Goal: Information Seeking & Learning: Learn about a topic

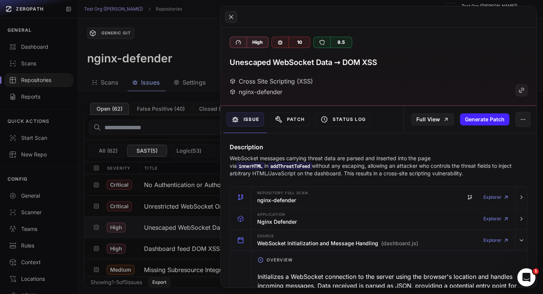
scroll to position [3052, 0]
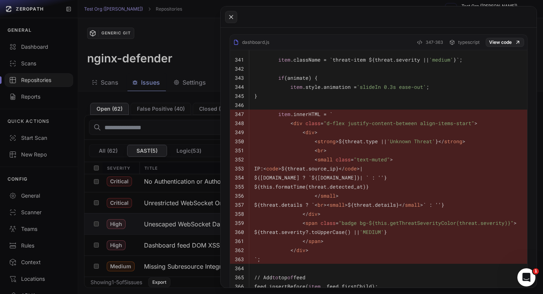
click at [37, 85] on button at bounding box center [271, 147] width 543 height 294
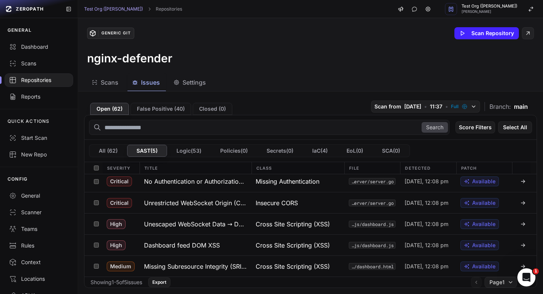
click at [43, 80] on div "Repositories" at bounding box center [39, 80] width 60 height 8
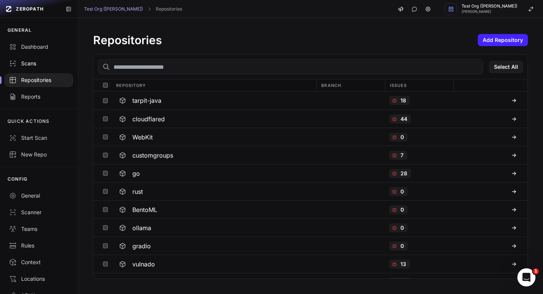
click at [35, 62] on div "Scans" at bounding box center [39, 64] width 60 height 8
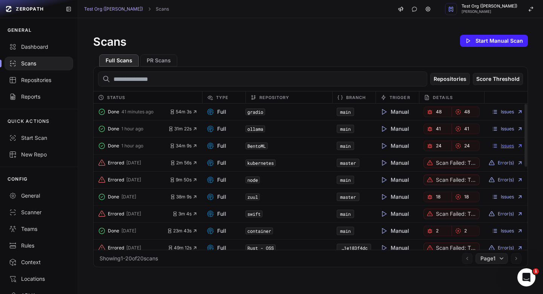
click at [508, 143] on link "Issues" at bounding box center [507, 146] width 31 height 6
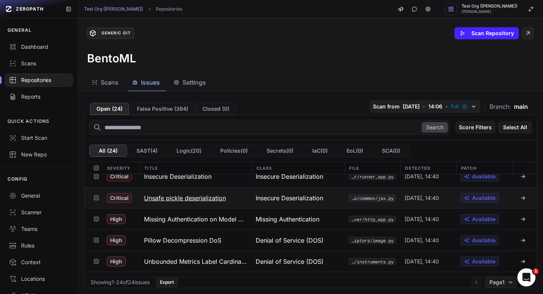
scroll to position [10, 0]
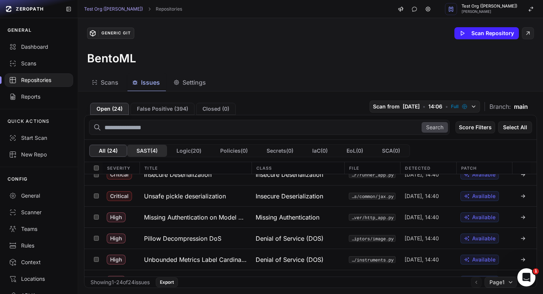
click at [143, 151] on button "SAST ( 4 )" at bounding box center [147, 151] width 40 height 12
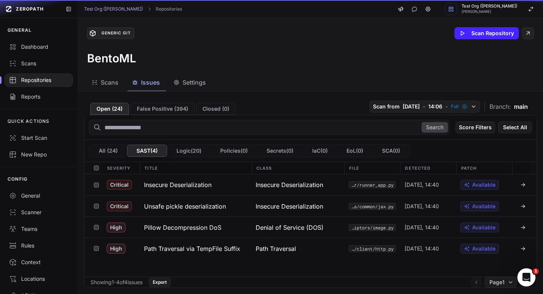
scroll to position [0, 0]
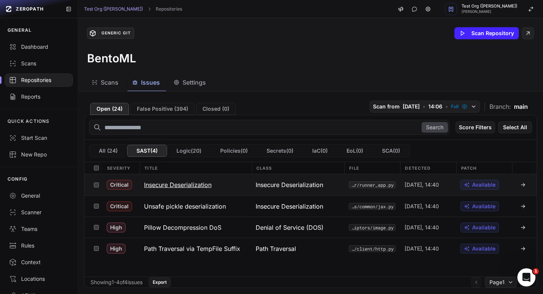
click at [197, 183] on h3 "Insecure Deserialization" at bounding box center [178, 184] width 68 height 9
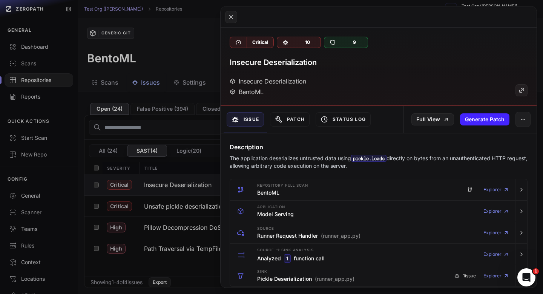
click at [191, 57] on button at bounding box center [271, 147] width 543 height 294
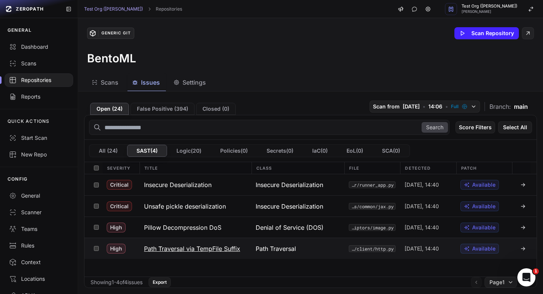
click at [224, 246] on h3 "Path Traversal via TempFile Suffix" at bounding box center [192, 248] width 96 height 9
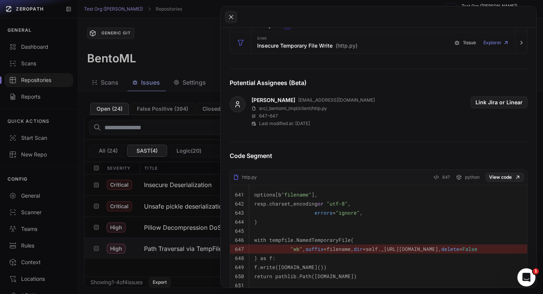
scroll to position [245, 0]
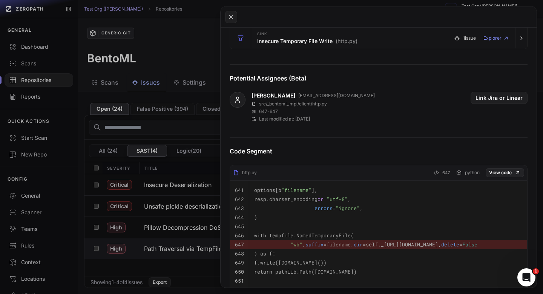
click at [189, 50] on button at bounding box center [271, 147] width 543 height 294
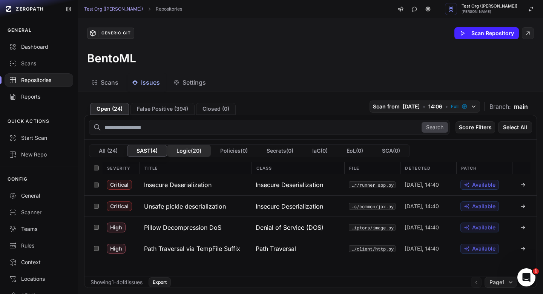
click at [201, 154] on button "Logic ( 20 )" at bounding box center [189, 151] width 44 height 12
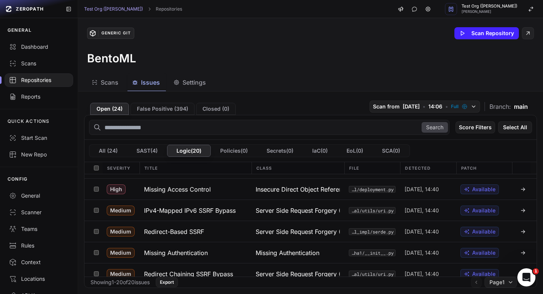
scroll to position [39, 0]
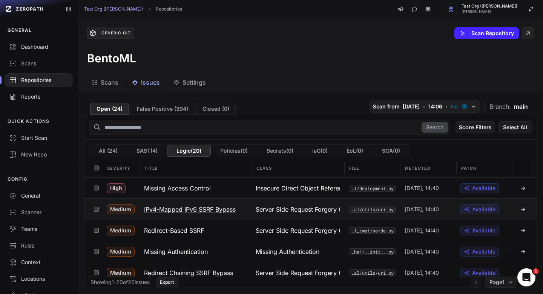
click at [232, 206] on h3 "IPv4-Mapped IPv6 SSRF Bypass" at bounding box center [190, 209] width 92 height 9
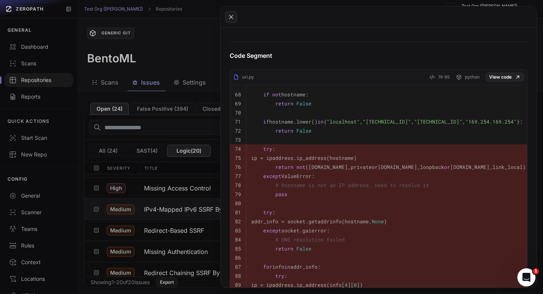
scroll to position [374, 0]
click at [189, 51] on button at bounding box center [271, 147] width 543 height 294
